Goal: Task Accomplishment & Management: Understand process/instructions

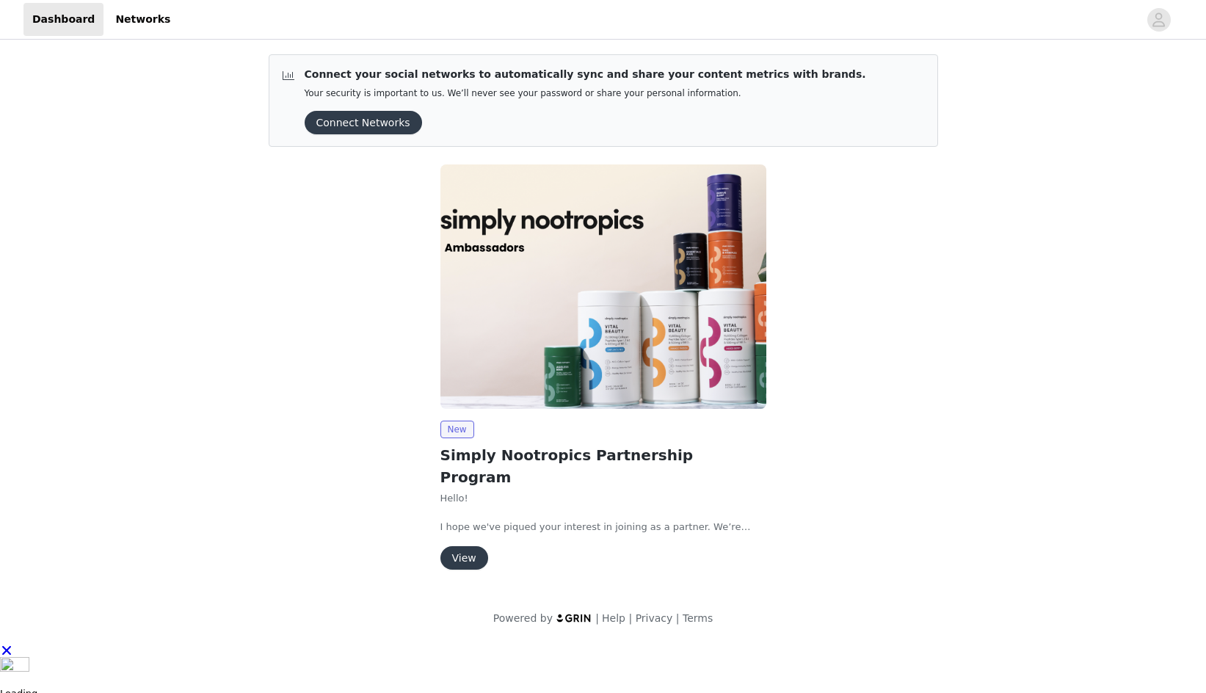
click at [459, 546] on button "View" at bounding box center [464, 557] width 48 height 23
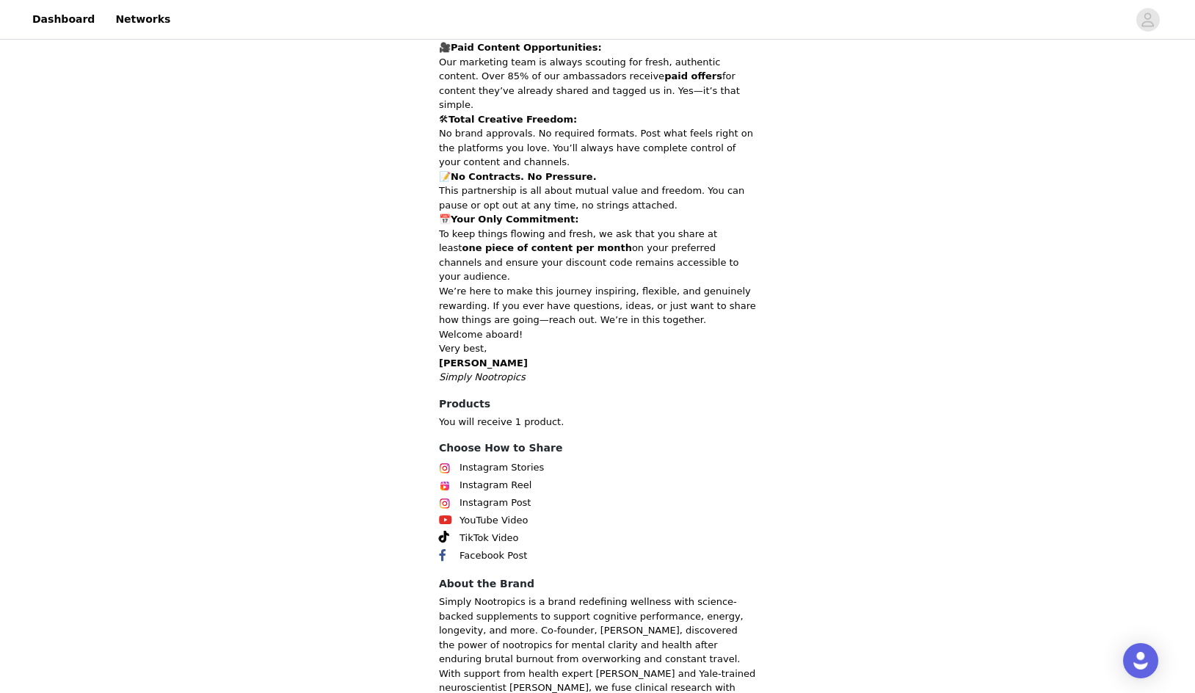
scroll to position [569, 0]
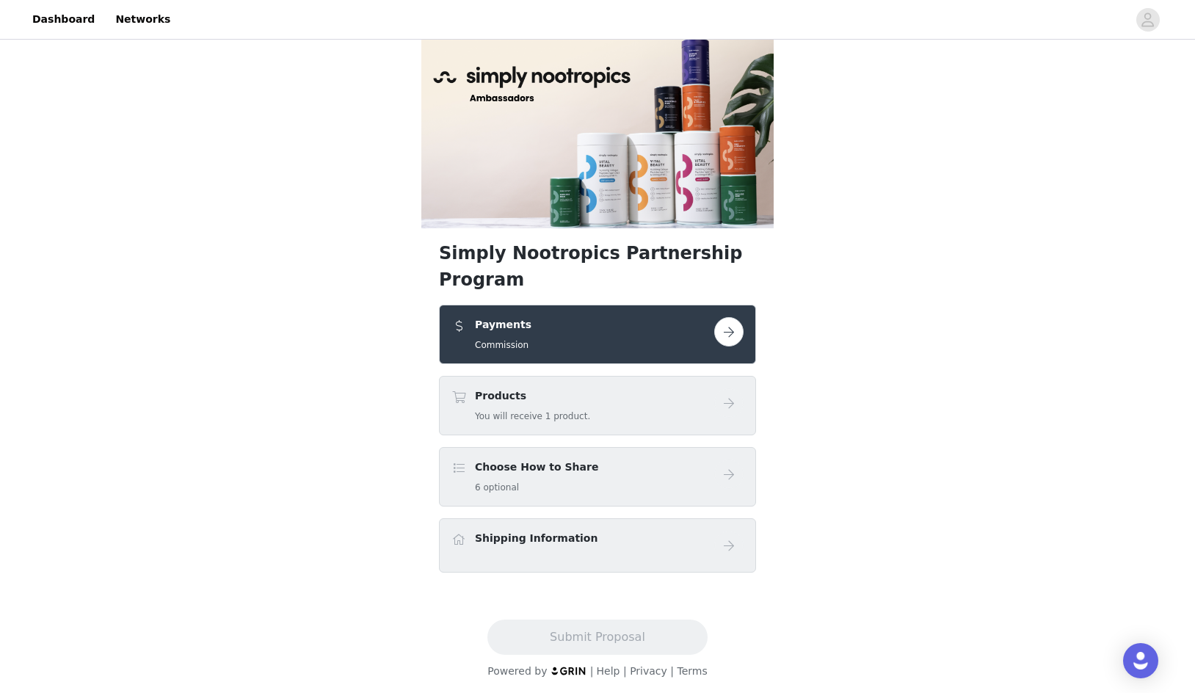
scroll to position [15, 0]
